Goal: Check status

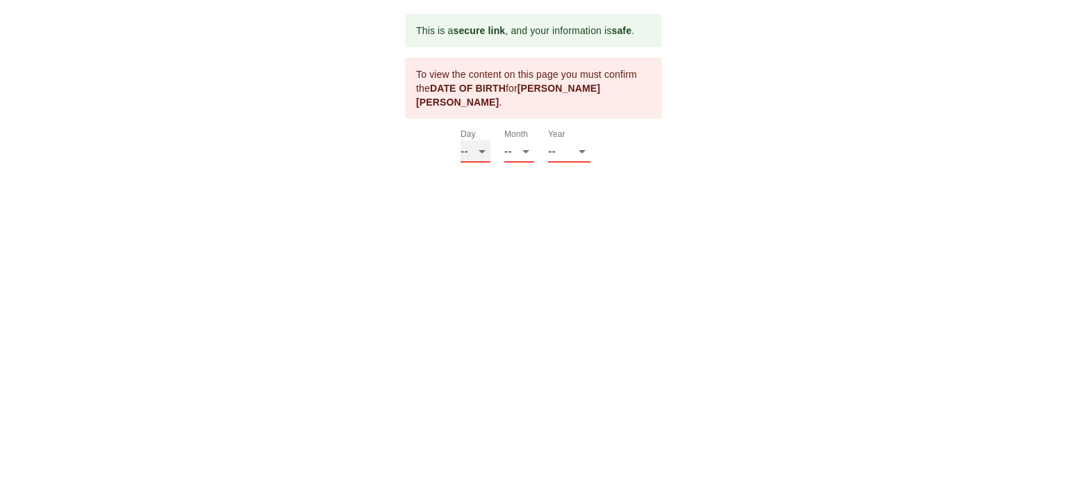
click at [474, 140] on select "-- 01 02 03 04 05 06 07 08 09 10 11 12 13 14 15 16 17 18 19 20 21 22 23 24 25 2…" at bounding box center [476, 151] width 30 height 22
select select "03"
click at [461, 140] on select "-- 01 02 03 04 05 06 07 08 09 10 11 12 13 14 15 16 17 18 19 20 21 22 23 24 25 2…" at bounding box center [476, 151] width 30 height 22
click at [526, 140] on select "-- 01 02 03 04 05 06 07 08 09 10 11 12" at bounding box center [520, 151] width 30 height 22
select select "04"
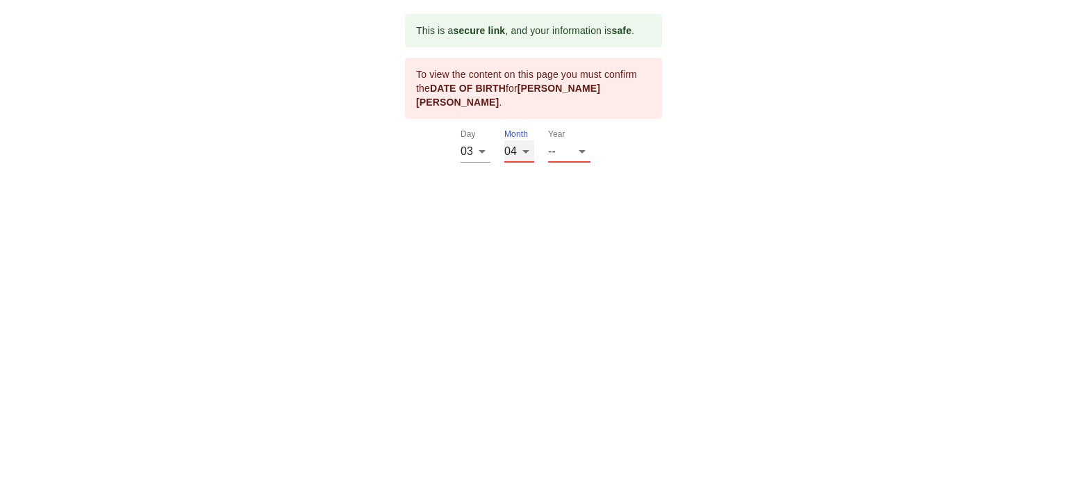
click at [505, 140] on select "-- 01 02 03 04 05 06 07 08 09 10 11 12" at bounding box center [520, 151] width 30 height 22
click at [581, 140] on select "-- 2025 2024 2023 2022 2021 2020 2019 2018 2017 2016 2015 2014 2013 2012 2011 2…" at bounding box center [569, 151] width 42 height 22
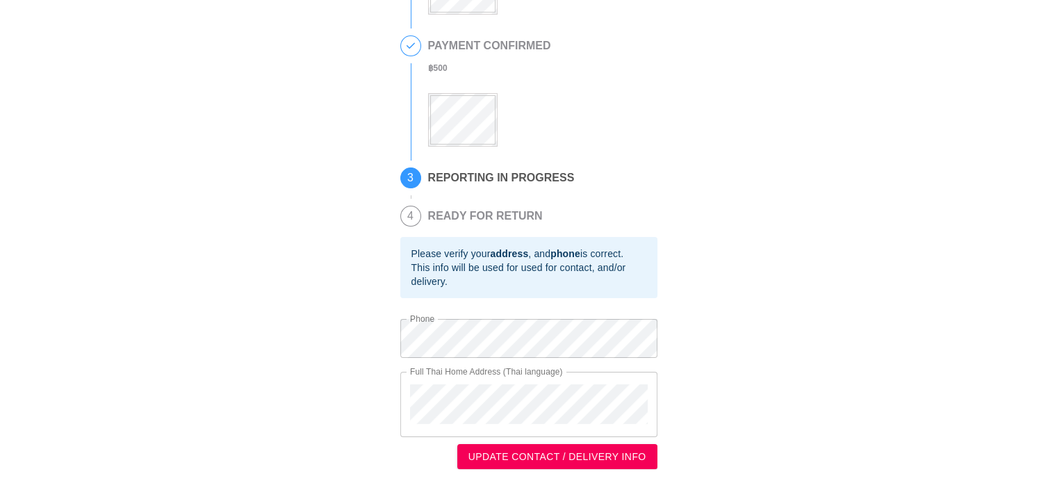
scroll to position [209, 0]
click at [580, 459] on span "UPDATE CONTACT / DELIVERY INFO" at bounding box center [557, 456] width 178 height 17
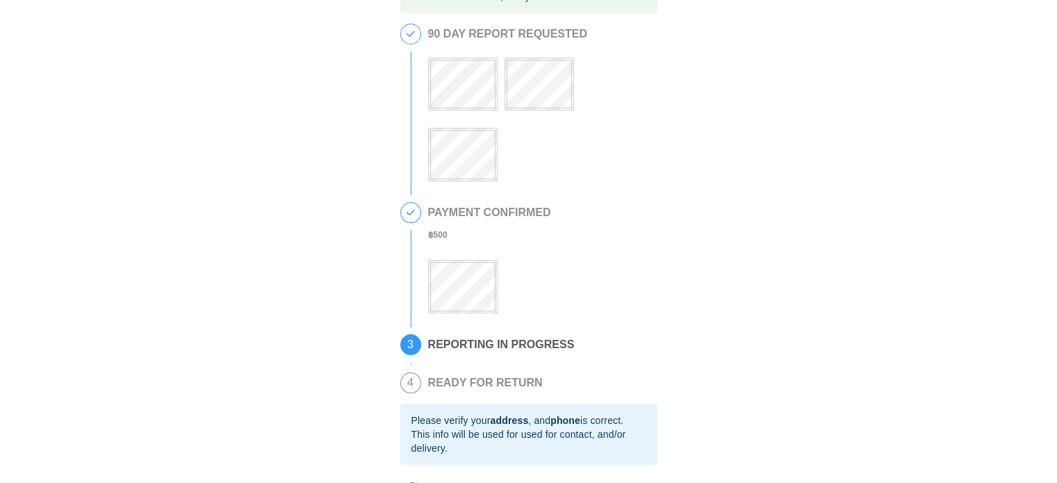
scroll to position [0, 0]
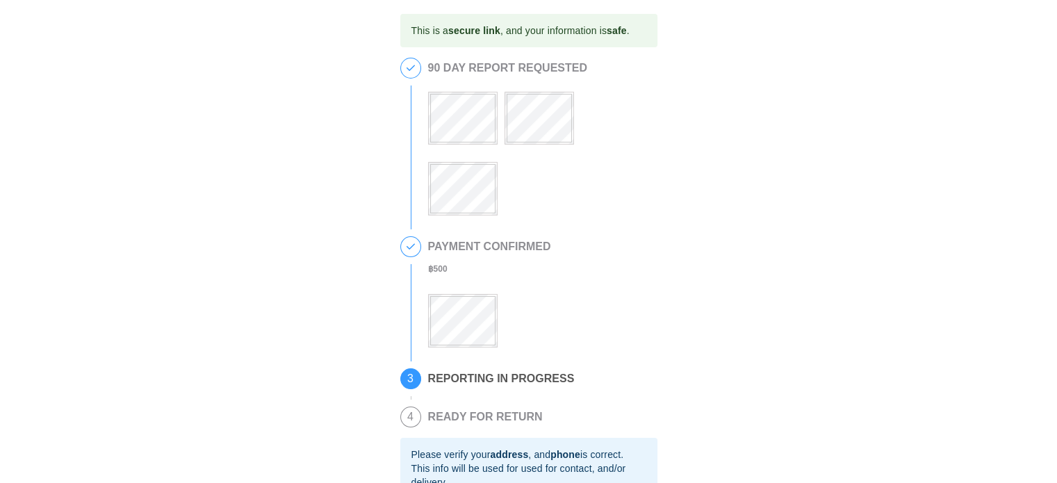
click at [928, 256] on div "This is a secure link , and your information is safe . 1 90 DAY REPORT REQUESTE…" at bounding box center [528, 342] width 1029 height 656
